Goal: Task Accomplishment & Management: Complete application form

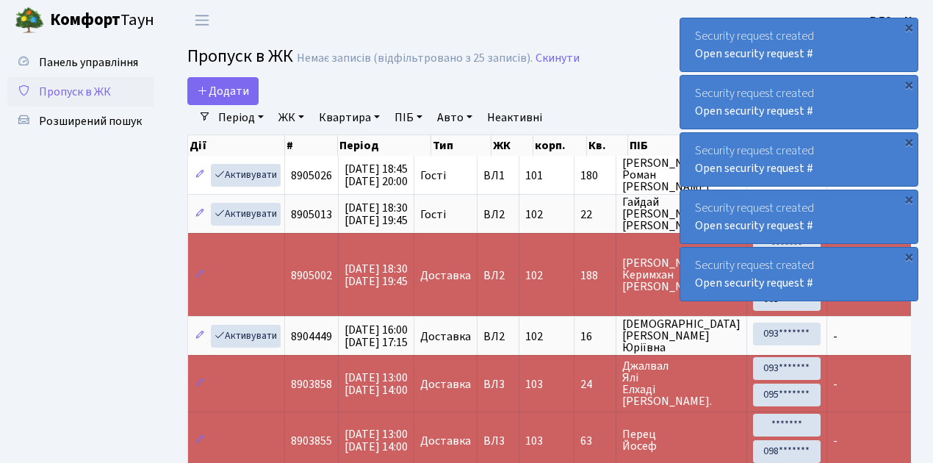
select select "25"
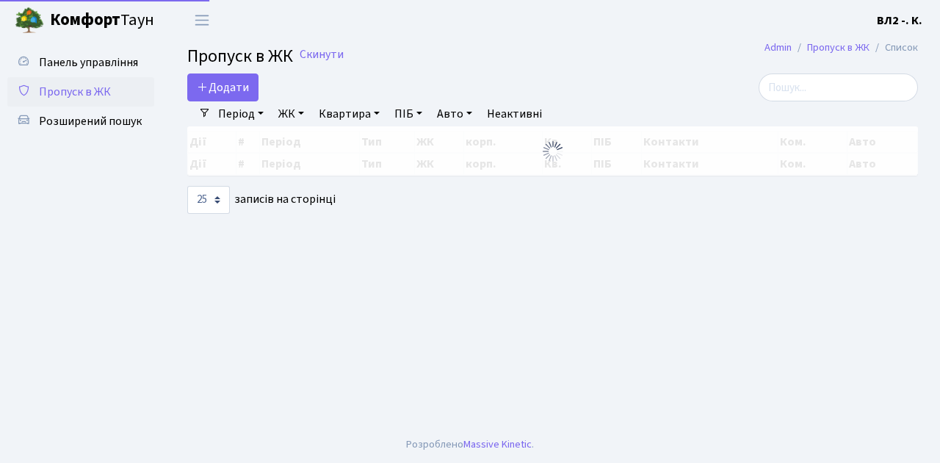
select select "25"
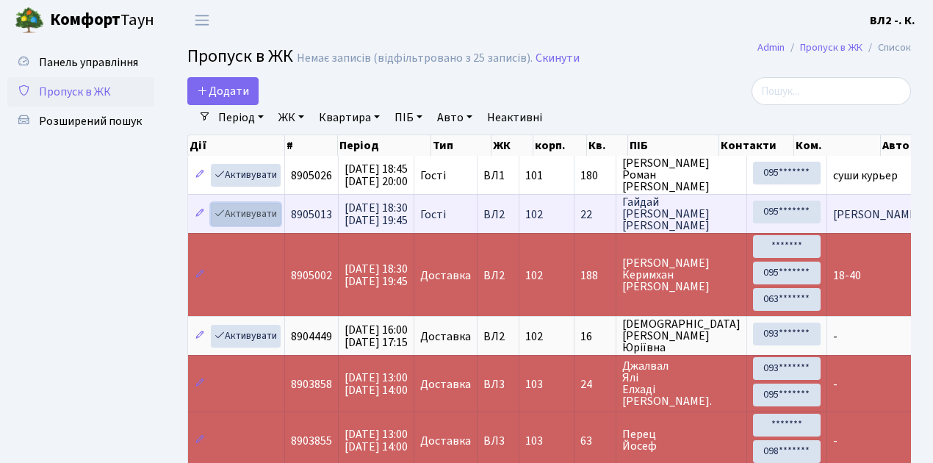
click at [268, 214] on link "Активувати" at bounding box center [246, 214] width 70 height 23
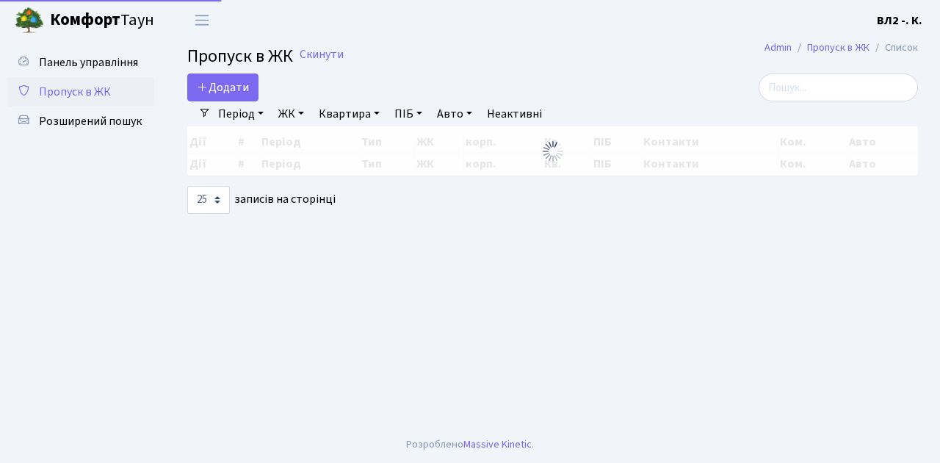
select select "25"
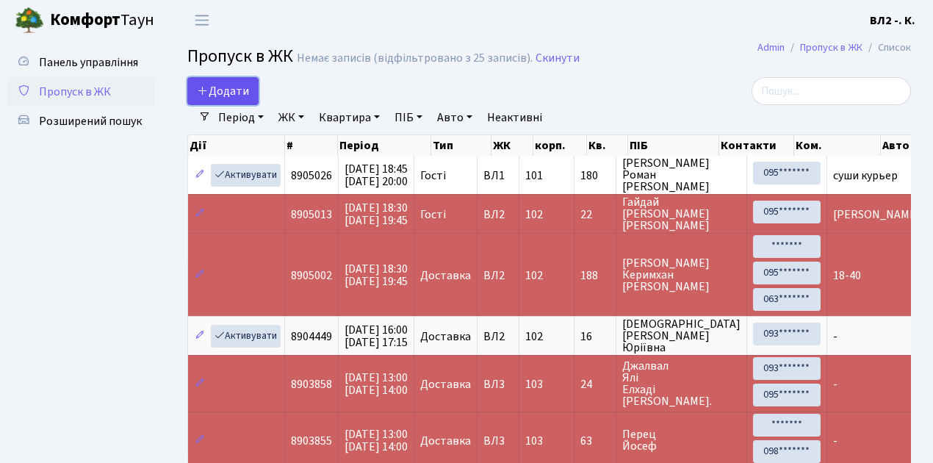
click at [250, 102] on link "Додати" at bounding box center [222, 91] width 71 height 28
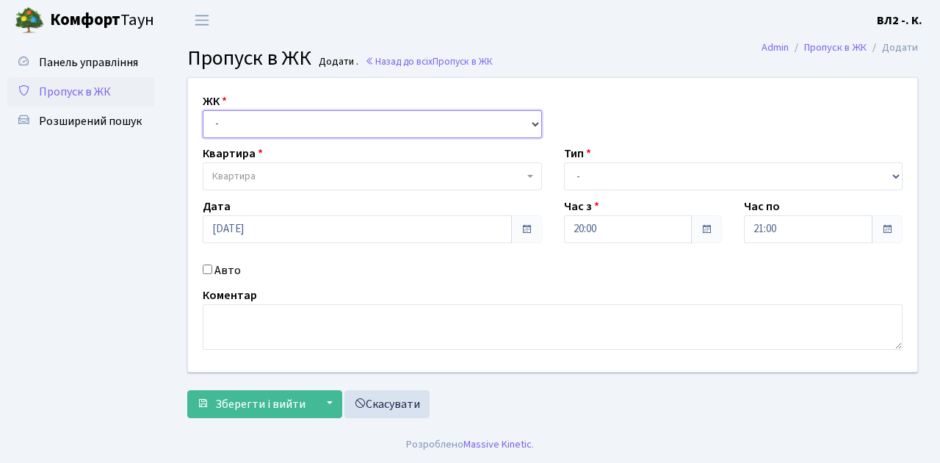
click at [535, 122] on select "- ВЛ1, Ужгородський пров., 4/1 ВЛ2, Голосіївський просп., 76 ВЛ3, пр.Голосіївсь…" at bounding box center [372, 124] width 339 height 28
select select "317"
click at [203, 110] on select "- ВЛ1, Ужгородський пров., 4/1 ВЛ2, Голосіївський просп., 76 ВЛ3, пр.Голосіївсь…" at bounding box center [372, 124] width 339 height 28
select select
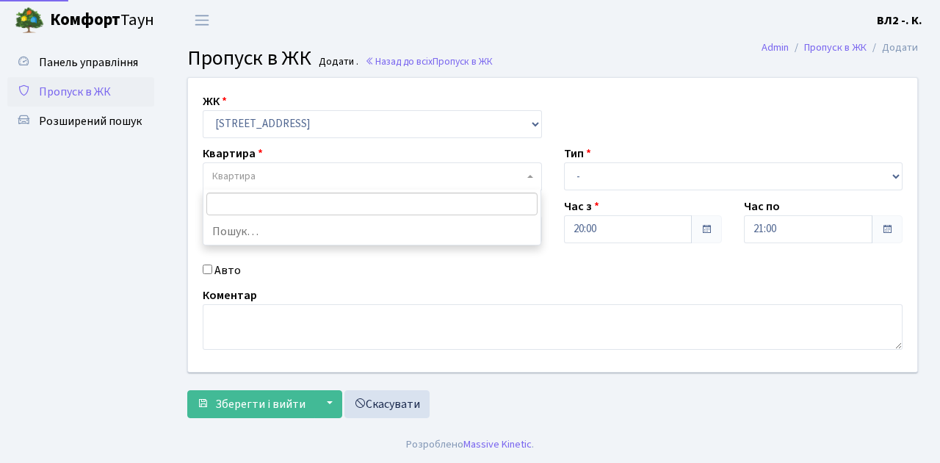
click at [526, 173] on span "Квартира" at bounding box center [372, 176] width 339 height 28
type input "119"
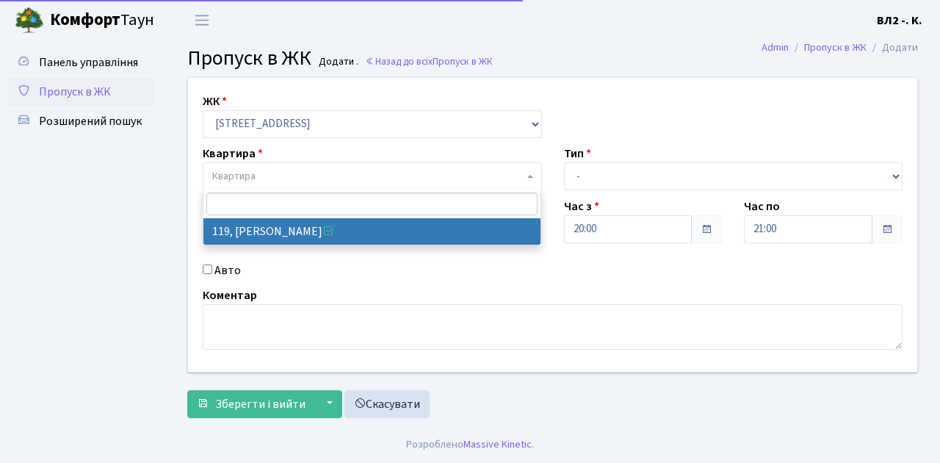
select select "38293"
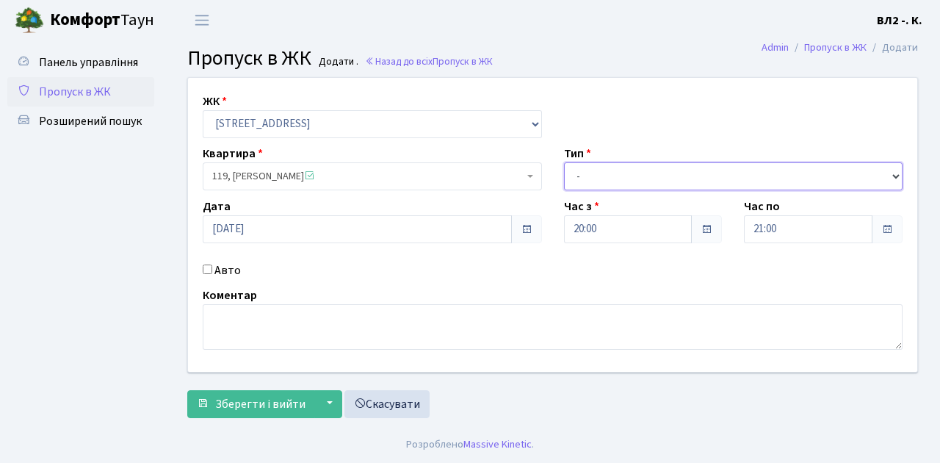
click at [894, 173] on select "- Доставка Таксі Гості Сервіс" at bounding box center [733, 176] width 339 height 28
select select "1"
click at [564, 162] on select "- Доставка Таксі Гості Сервіс" at bounding box center [733, 176] width 339 height 28
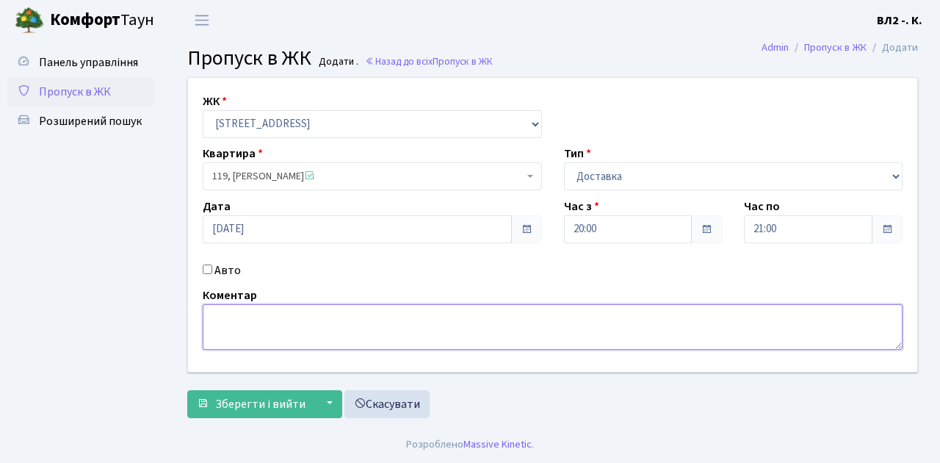
click at [214, 316] on textarea at bounding box center [553, 327] width 700 height 46
type textarea "Glovo 20-06"
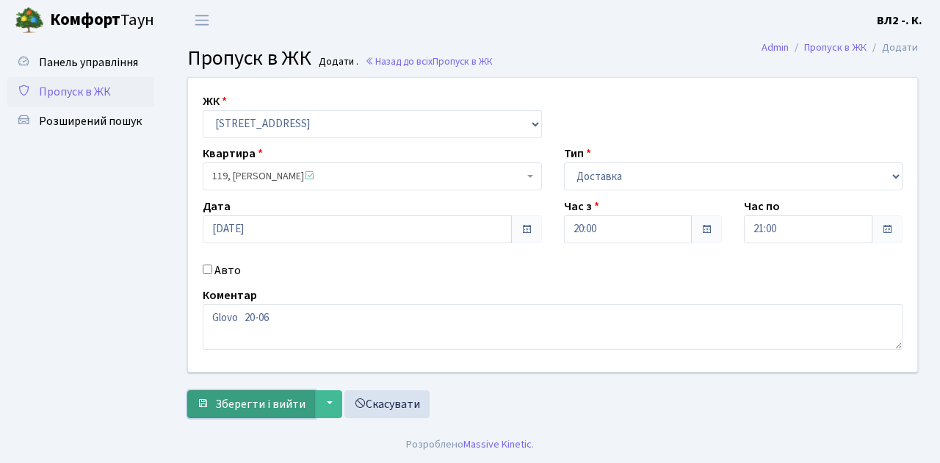
click at [219, 407] on span "Зберегти і вийти" at bounding box center [260, 404] width 90 height 16
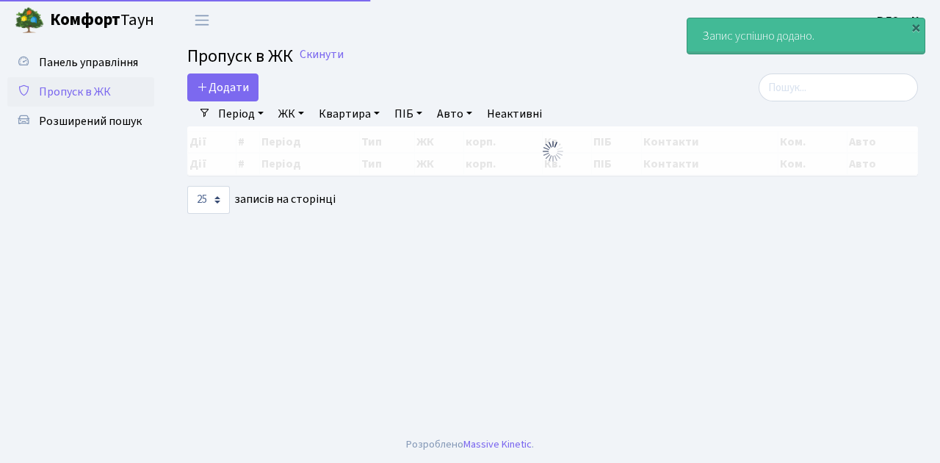
select select "25"
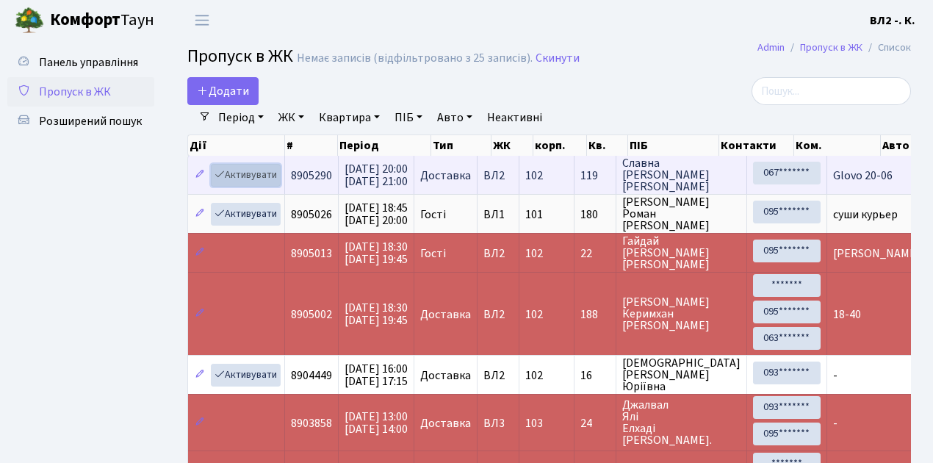
click at [275, 183] on link "Активувати" at bounding box center [246, 175] width 70 height 23
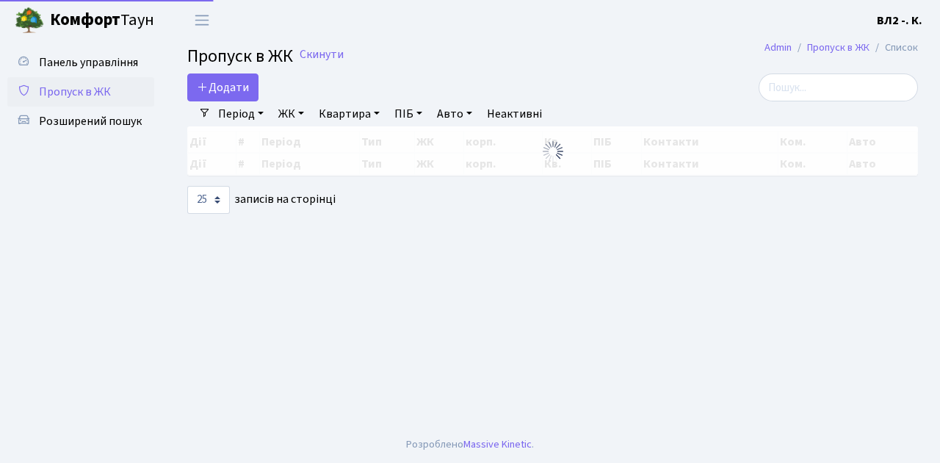
select select "25"
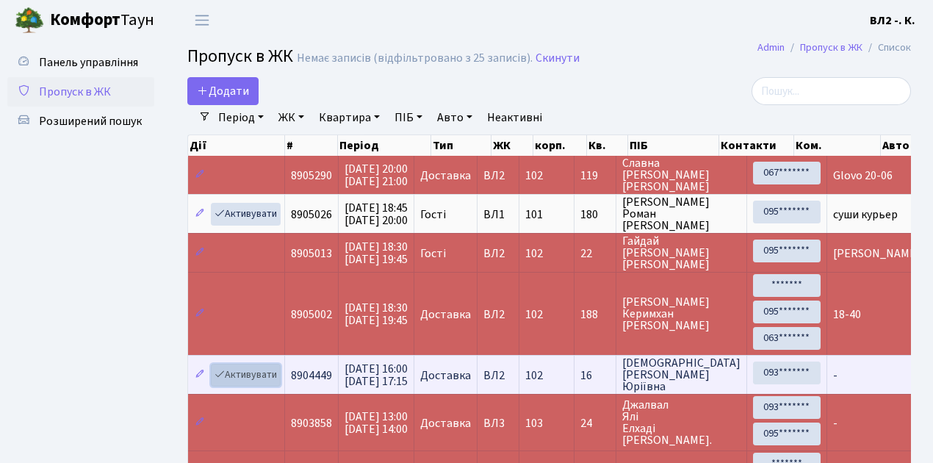
click at [273, 382] on link "Активувати" at bounding box center [246, 375] width 70 height 23
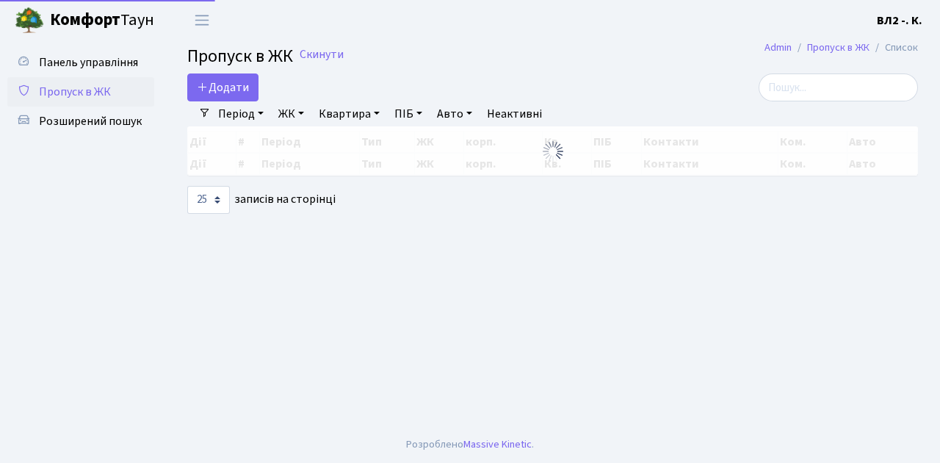
select select "25"
